Goal: Task Accomplishment & Management: Use online tool/utility

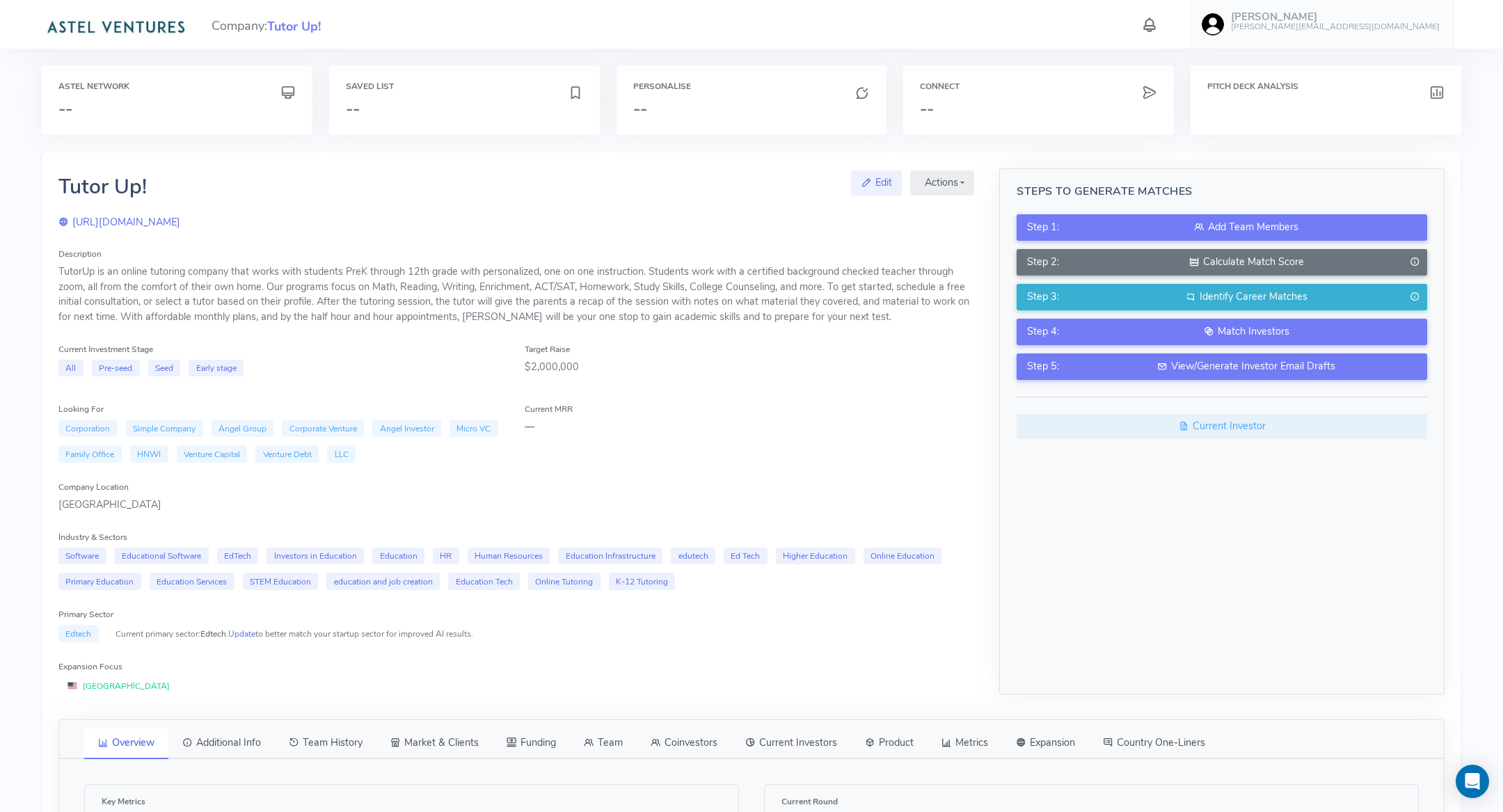
click at [1158, 18] on icon at bounding box center [1150, 24] width 18 height 24
click at [1195, 101] on button "Show All" at bounding box center [1298, 104] width 256 height 23
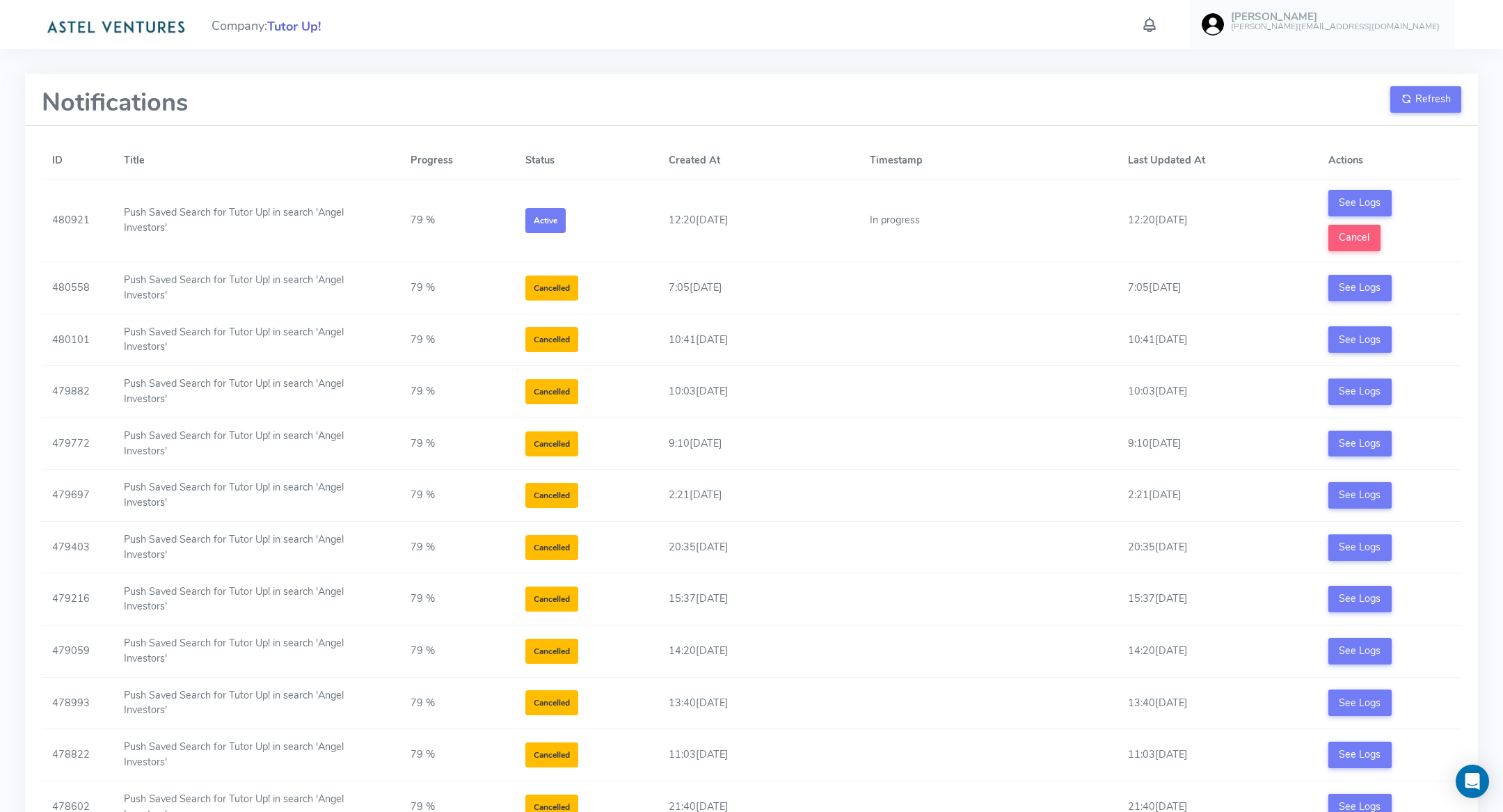
click at [292, 21] on span "Tutor Up!" at bounding box center [294, 27] width 54 height 18
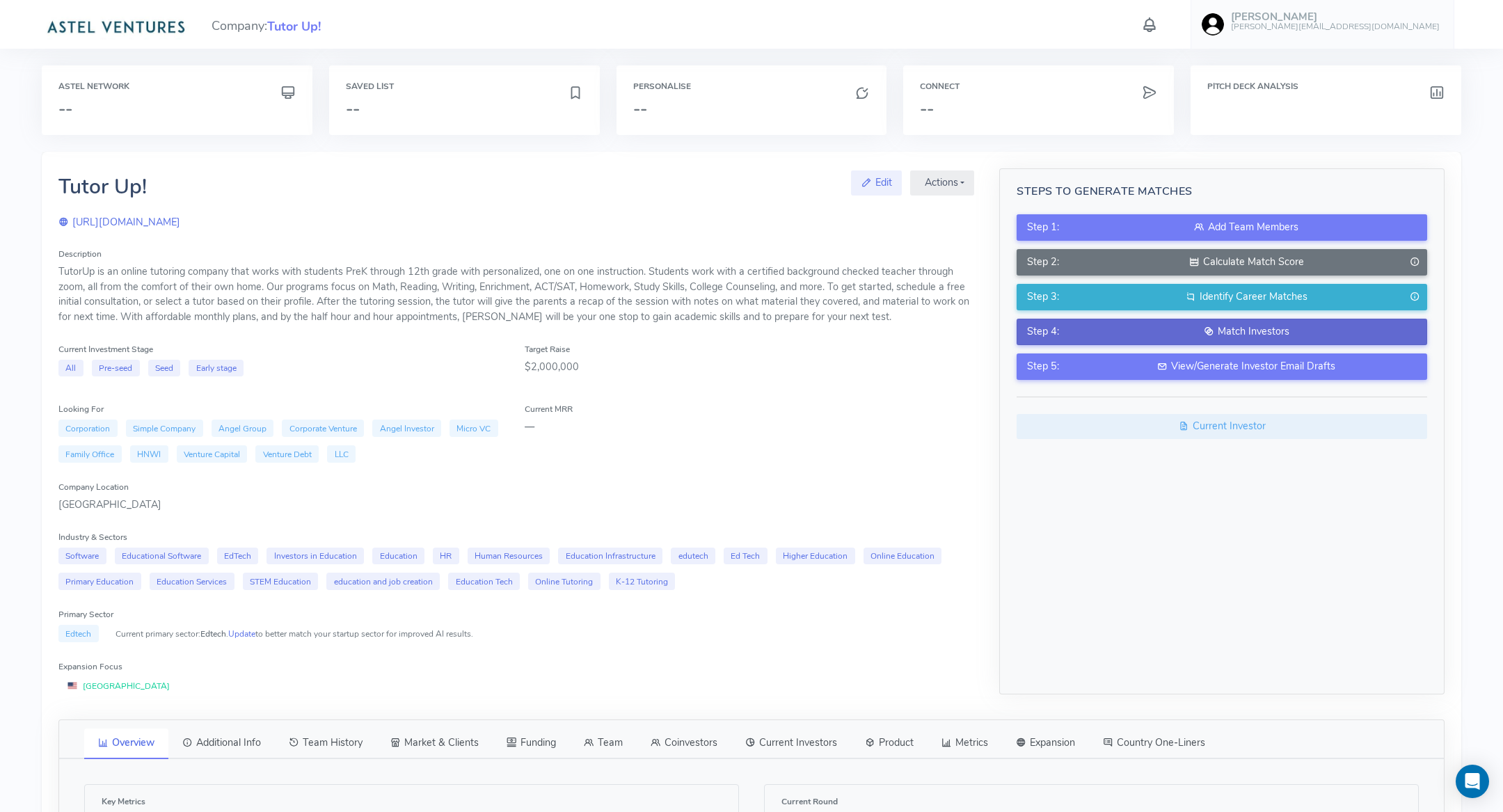
click at [1163, 334] on div "Match Investors" at bounding box center [1245, 332] width 340 height 15
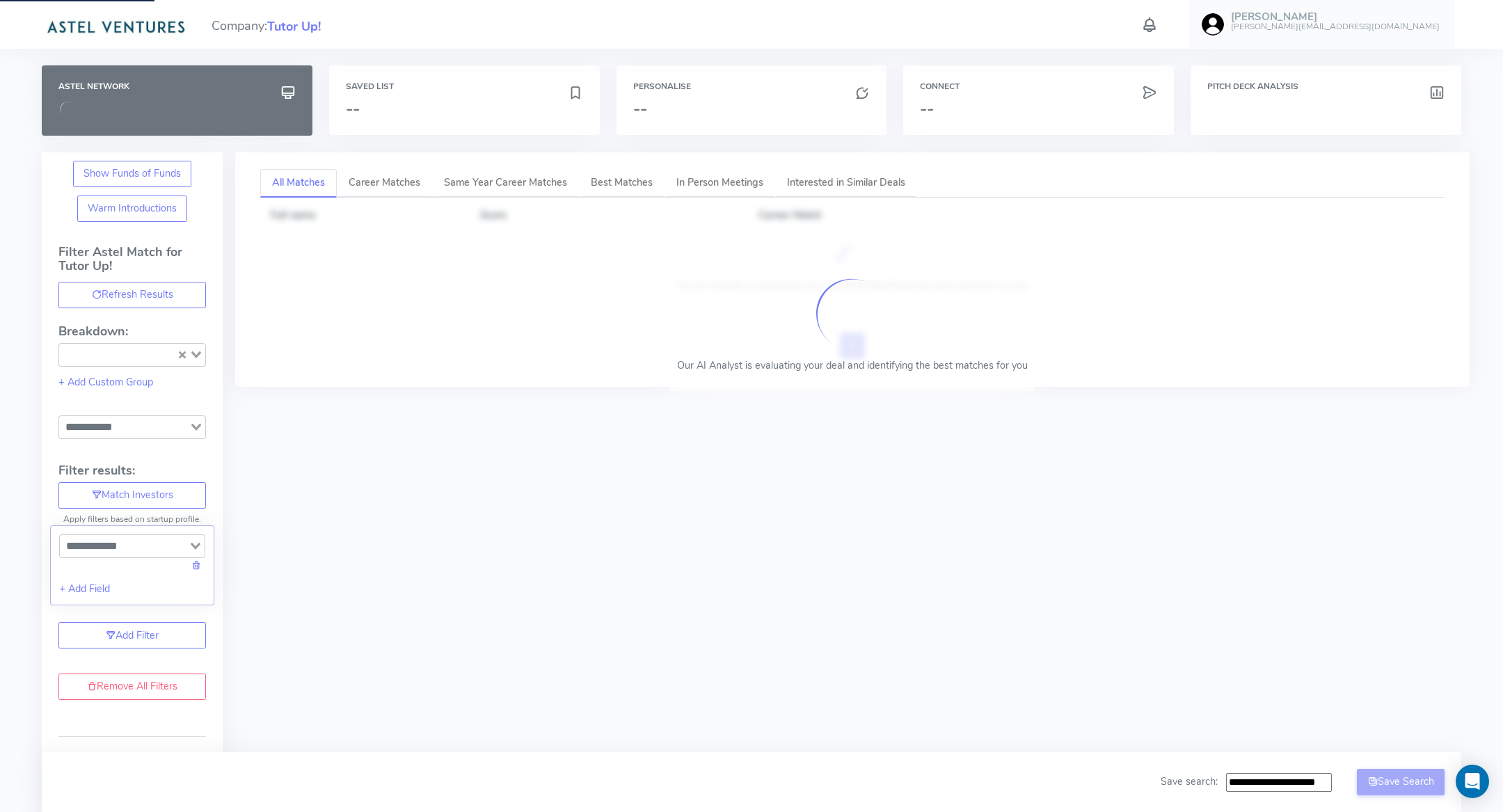
type input "**********"
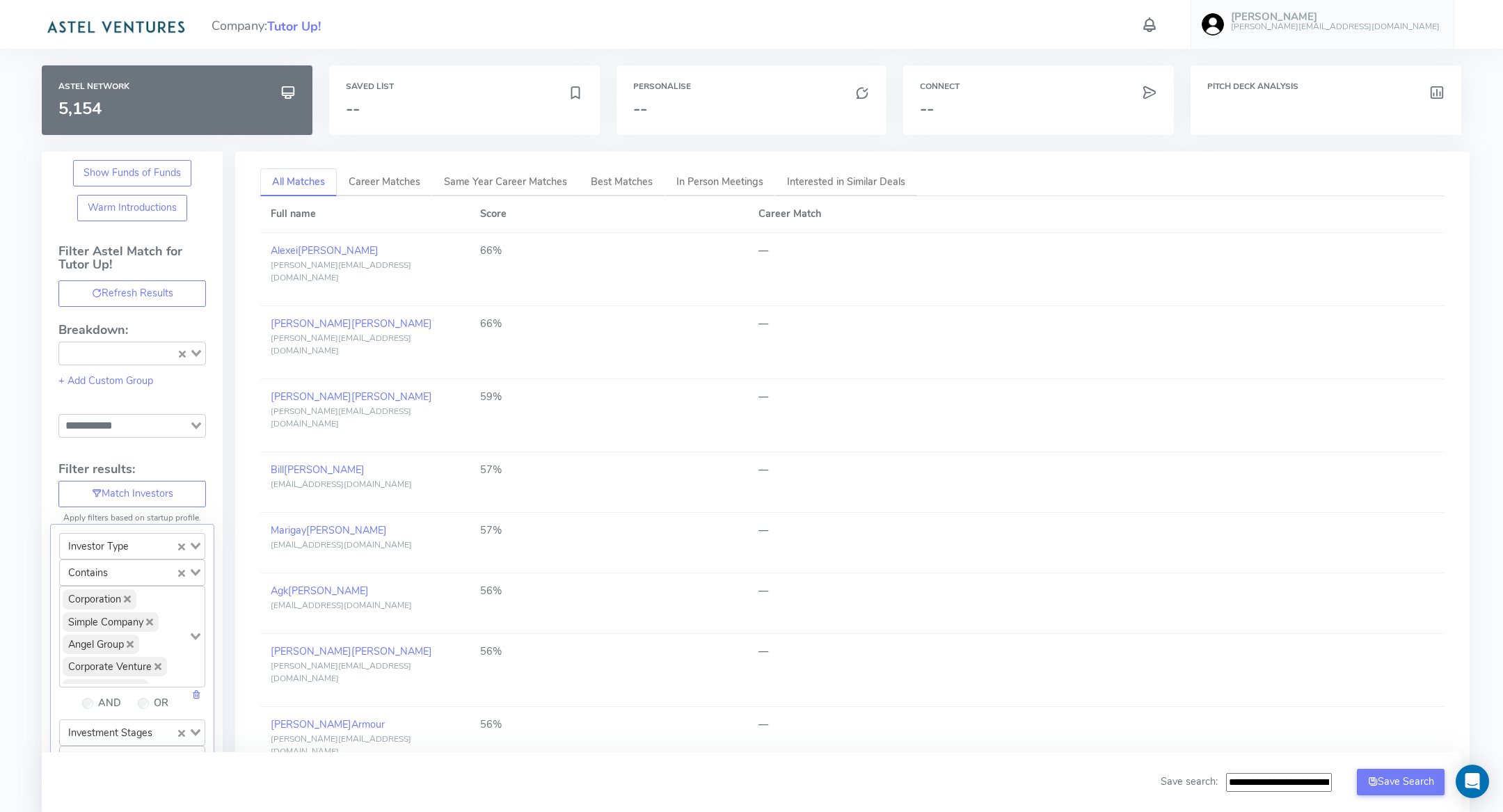
click at [850, 259] on td "—" at bounding box center [1096, 269] width 697 height 73
click at [410, 109] on h3 "--" at bounding box center [456, 109] width 222 height 18
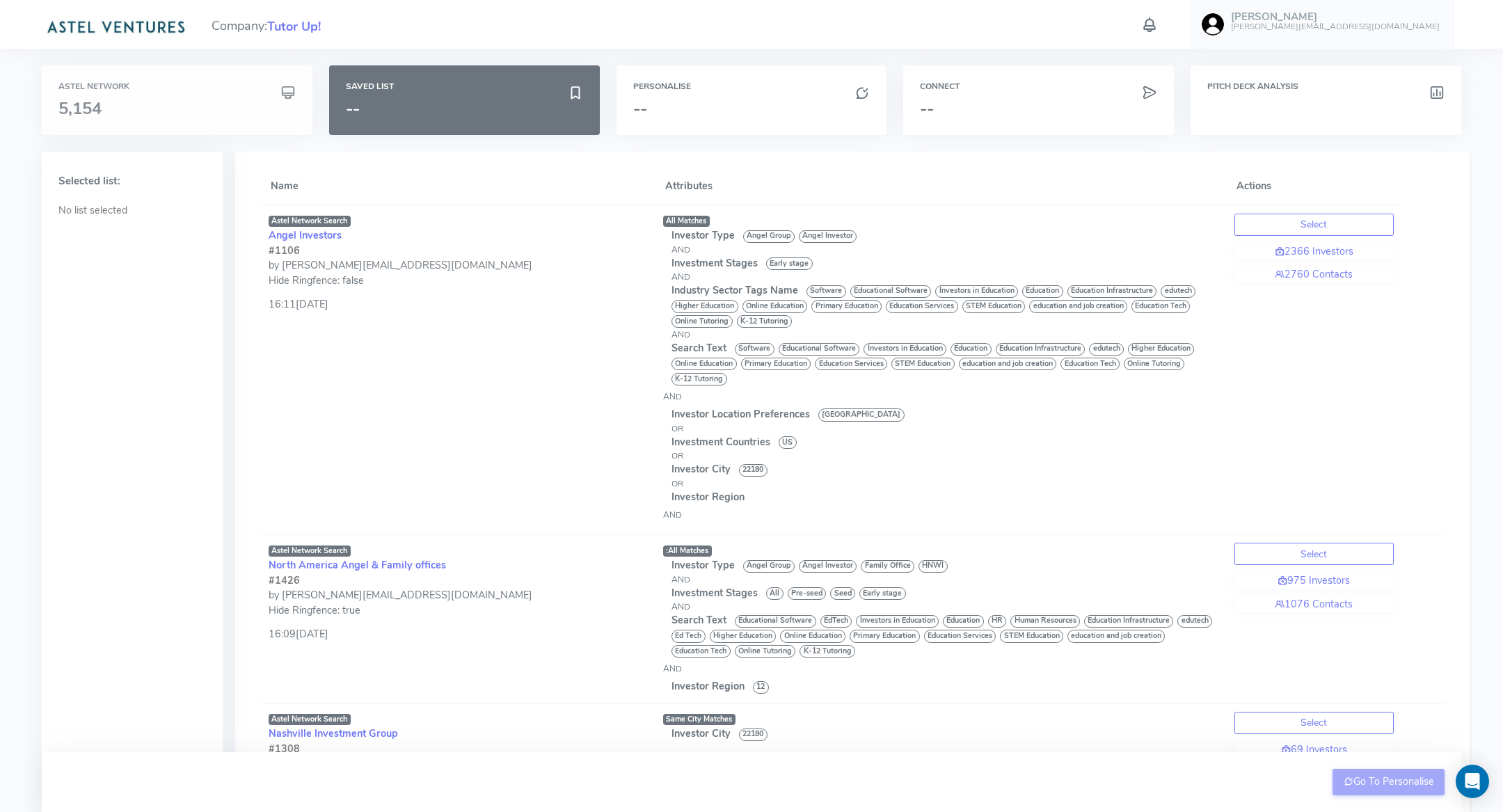
click at [130, 125] on div "Astel Network 5,154" at bounding box center [177, 100] width 271 height 69
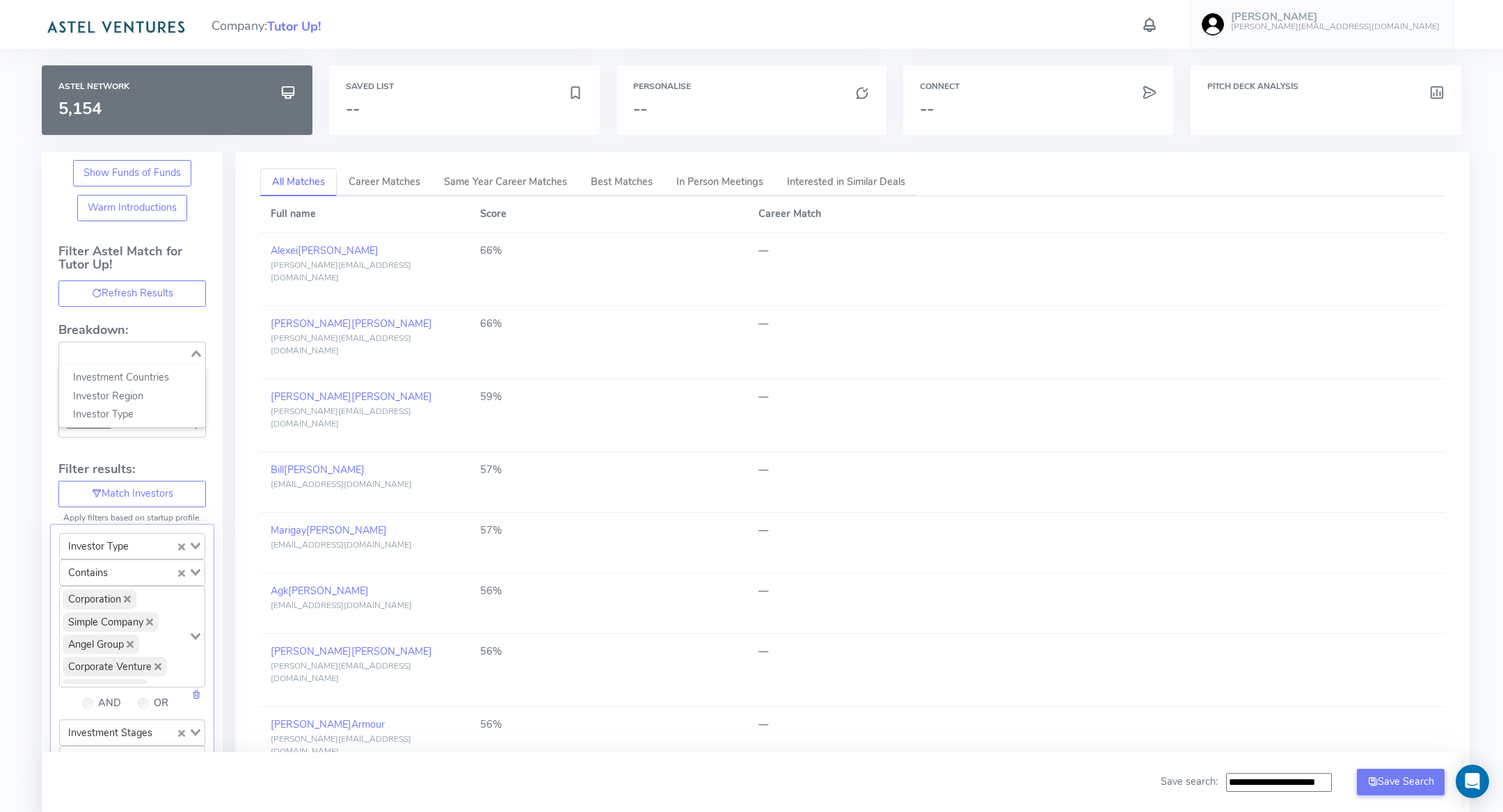
click at [159, 358] on input "Search for option" at bounding box center [124, 354] width 127 height 17
click at [142, 417] on input "Search for option" at bounding box center [124, 426] width 127 height 17
click at [143, 444] on li "Tier 1 (> 75%)" at bounding box center [132, 450] width 146 height 18
click at [855, 264] on button "Refresh Result" at bounding box center [852, 266] width 94 height 23
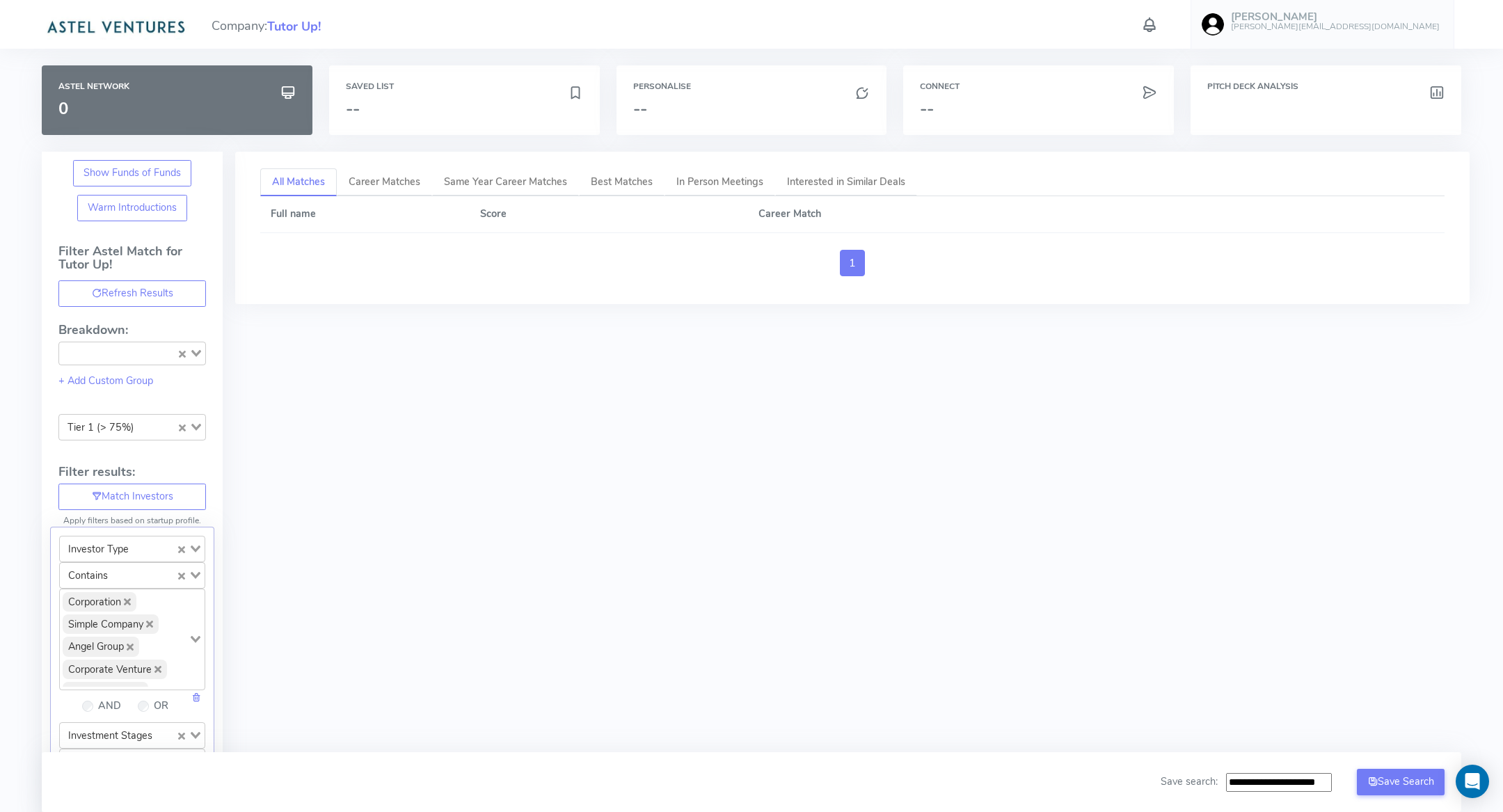
click at [104, 433] on span "Tier 1 (> 75%)" at bounding box center [100, 426] width 78 height 19
click at [105, 459] on li "Tier 2 (60-75%)" at bounding box center [132, 468] width 146 height 18
click at [808, 268] on button "Refresh Result" at bounding box center [852, 266] width 94 height 23
click at [290, 25] on span "Tutor Up!" at bounding box center [294, 27] width 54 height 18
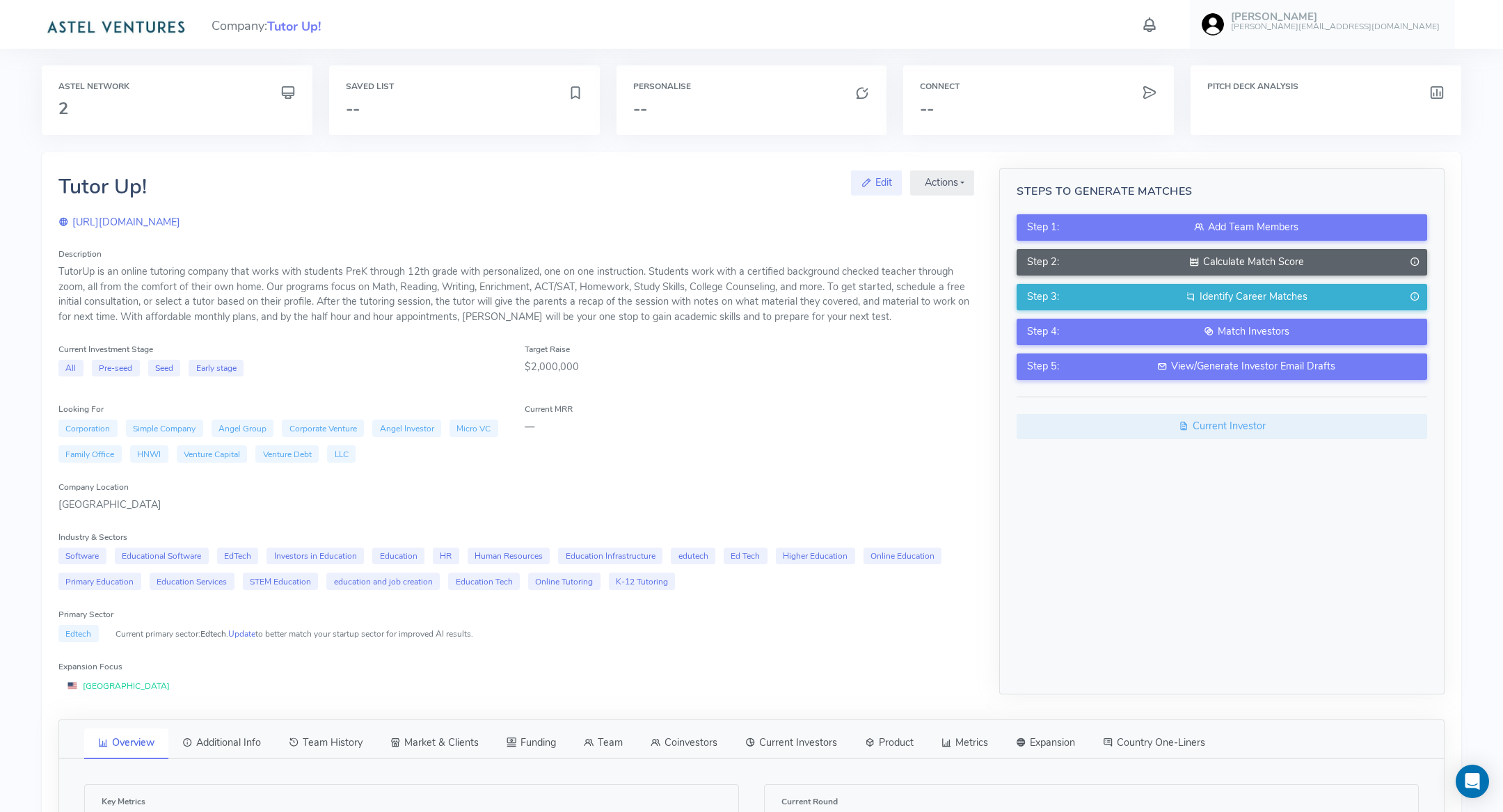
click at [1212, 267] on div "Calculate Match Score" at bounding box center [1245, 263] width 340 height 15
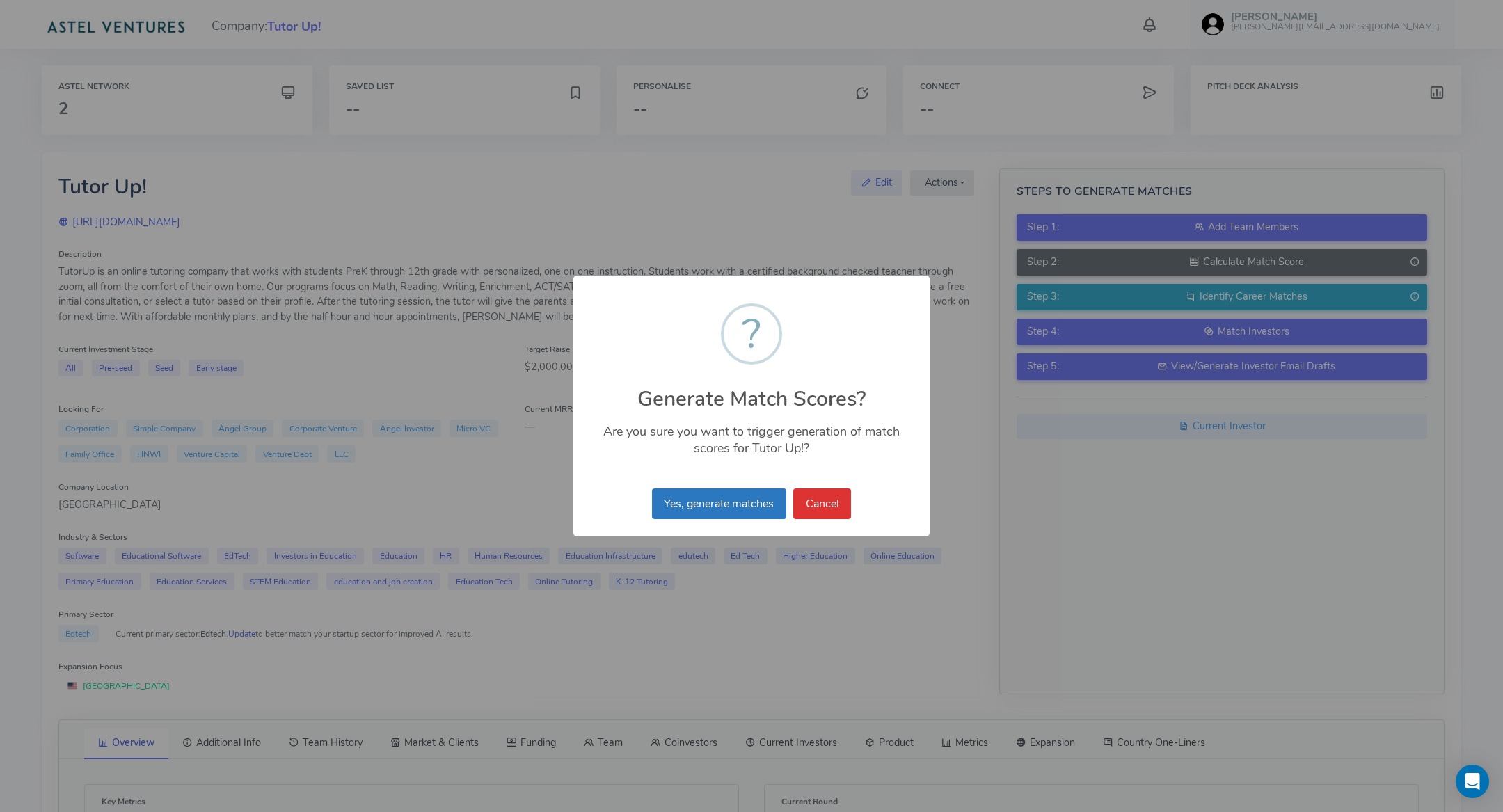
click at [718, 504] on button "Yes, generate matches" at bounding box center [719, 503] width 135 height 31
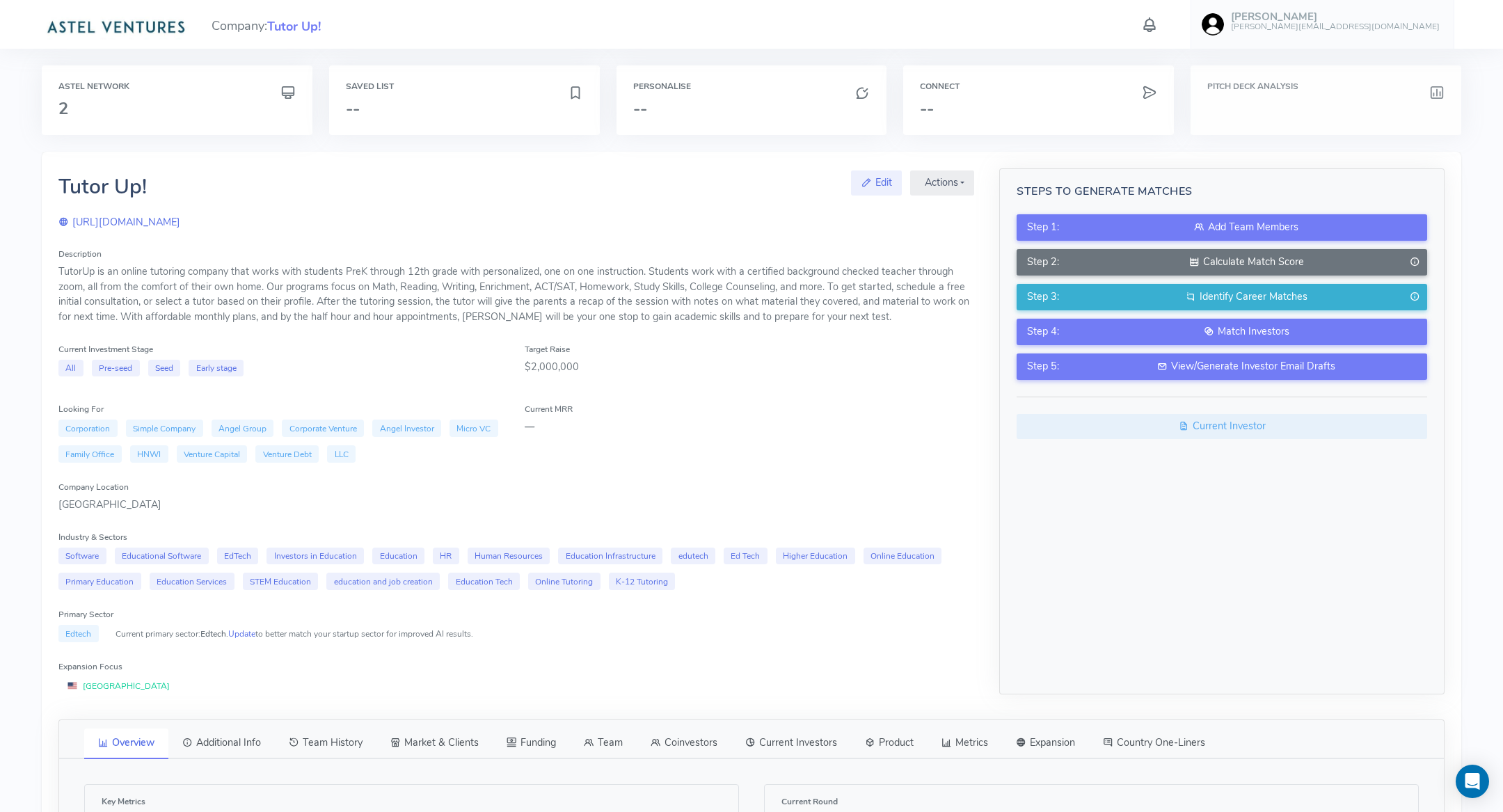
click at [1286, 85] on h6 "Pitch Deck Analysis" at bounding box center [1326, 86] width 238 height 9
